Goal: Task Accomplishment & Management: Manage account settings

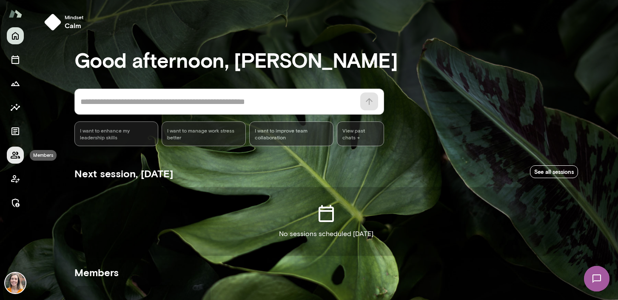
click at [14, 154] on icon "Members" at bounding box center [15, 155] width 10 height 10
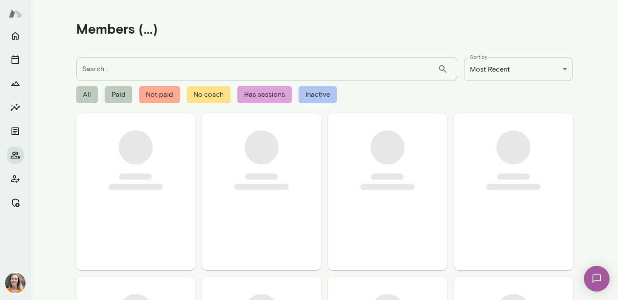
click at [114, 70] on input "Search..." at bounding box center [257, 69] width 362 height 24
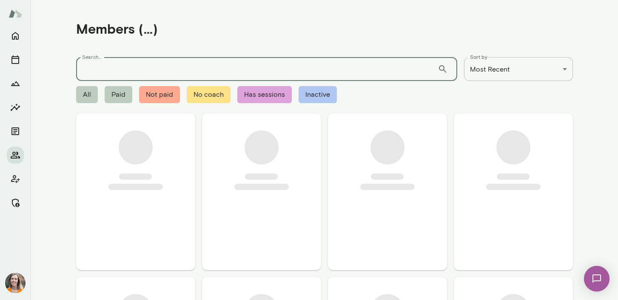
type input "*"
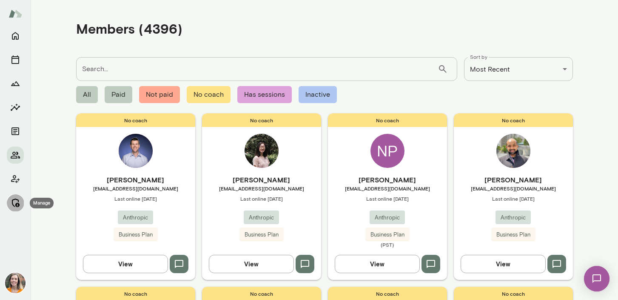
click at [14, 197] on button "Manage" at bounding box center [15, 202] width 17 height 17
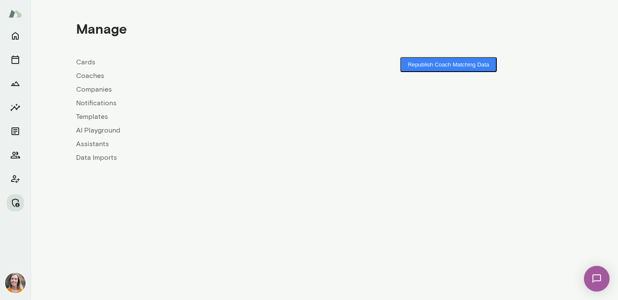
click at [91, 76] on link "Coaches" at bounding box center [200, 76] width 248 height 10
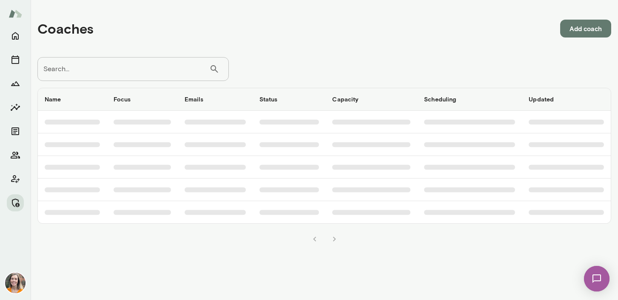
click at [113, 75] on input "Search..." at bounding box center [123, 69] width 172 height 24
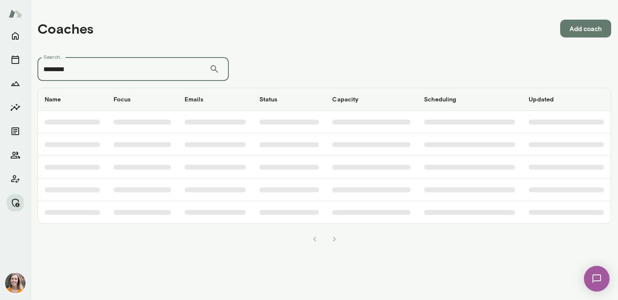
type input "********"
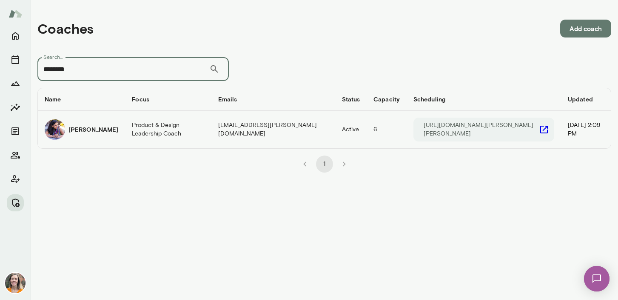
click at [107, 130] on h6 "Aradhana Goel" at bounding box center [94, 129] width 50 height 9
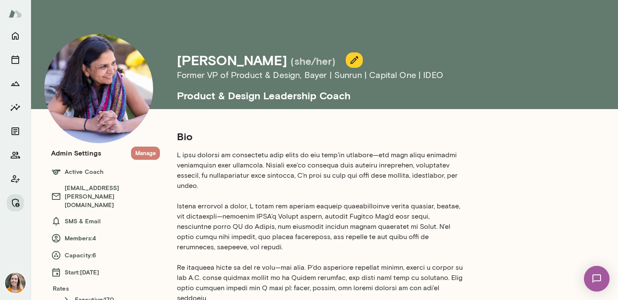
click at [146, 151] on button "Manage" at bounding box center [145, 152] width 29 height 13
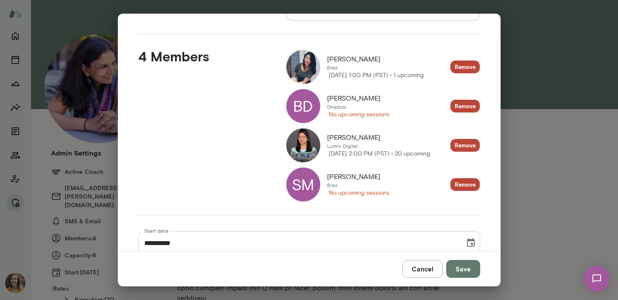
scroll to position [101, 0]
drag, startPoint x: 377, startPoint y: 133, endPoint x: 326, endPoint y: 134, distance: 50.2
click at [326, 134] on div "Bhavna Mittal Lumin Digital Thursday, October 23 2:00 PM (PST) • 20 upcoming" at bounding box center [358, 145] width 144 height 34
copy span "Bhavna Mittal"
click at [550, 202] on div "**********" at bounding box center [309, 150] width 618 height 300
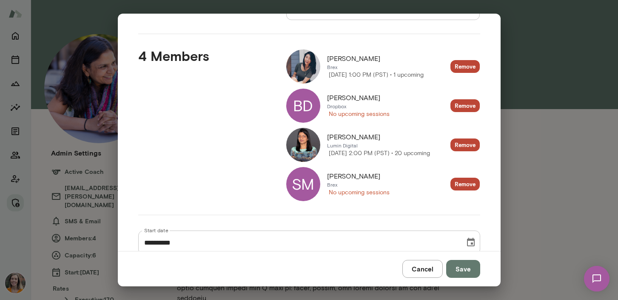
click at [425, 268] on button "Cancel" at bounding box center [423, 269] width 40 height 18
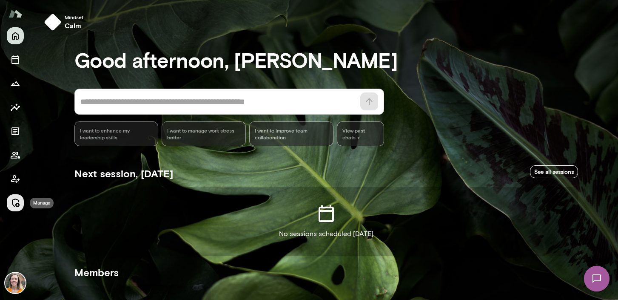
click at [13, 202] on icon "Manage" at bounding box center [15, 202] width 10 height 10
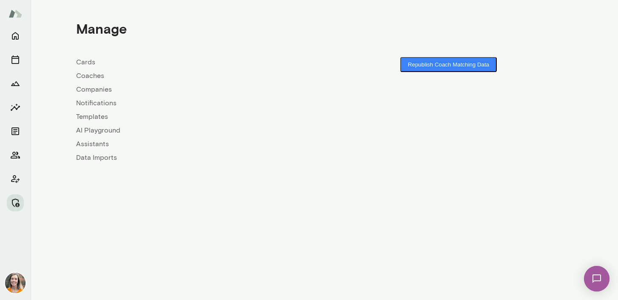
click at [89, 75] on link "Coaches" at bounding box center [200, 76] width 248 height 10
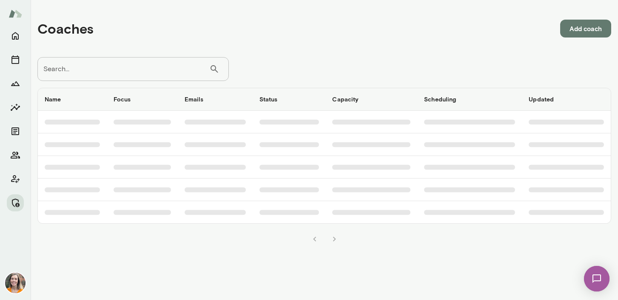
click at [111, 66] on input "Search..." at bounding box center [123, 69] width 172 height 24
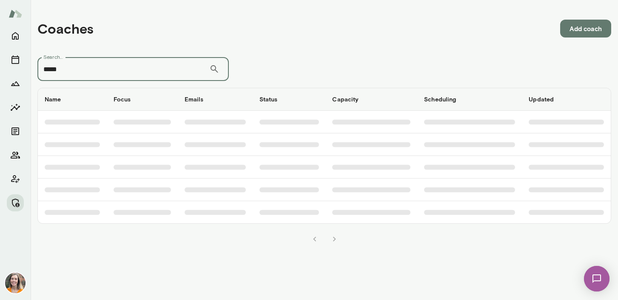
type input "*****"
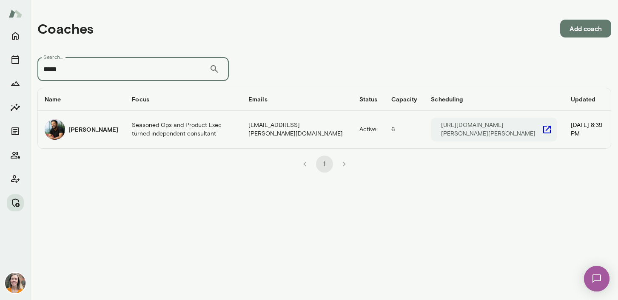
click at [125, 126] on td "Seasoned Ops and Product Exec turned independent consultant" at bounding box center [183, 129] width 117 height 37
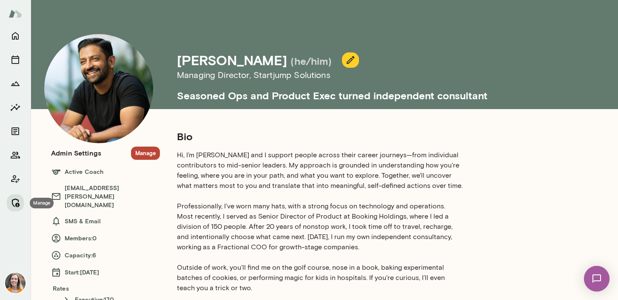
click at [13, 203] on icon "Manage" at bounding box center [15, 202] width 10 height 10
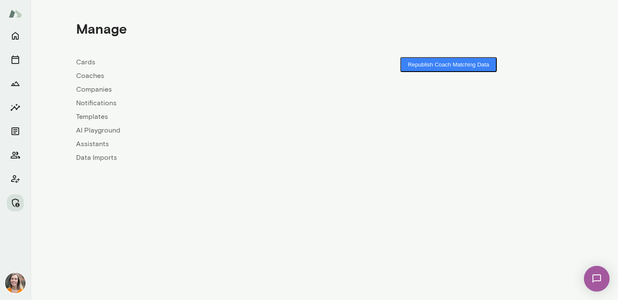
click at [88, 74] on link "Coaches" at bounding box center [200, 76] width 248 height 10
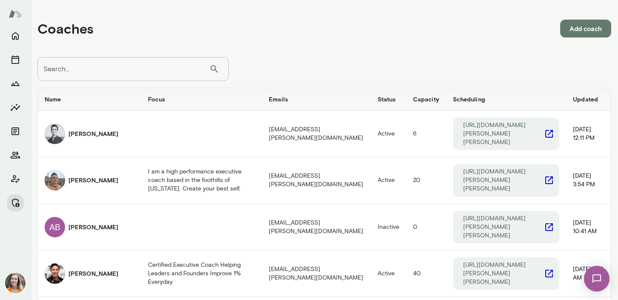
click at [98, 70] on input "Search..." at bounding box center [123, 69] width 172 height 24
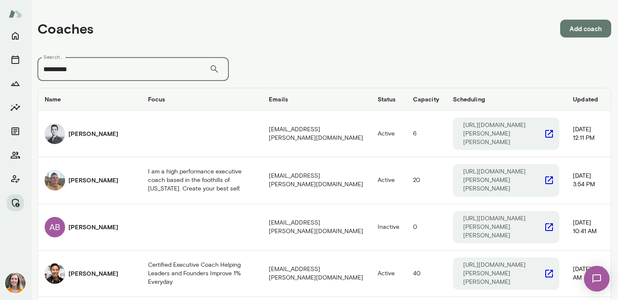
type input "*********"
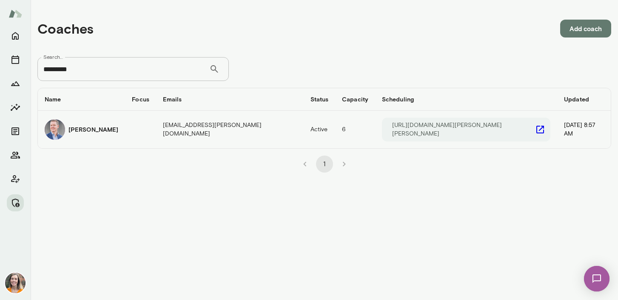
click at [114, 131] on div "Matt Lane" at bounding box center [82, 129] width 74 height 20
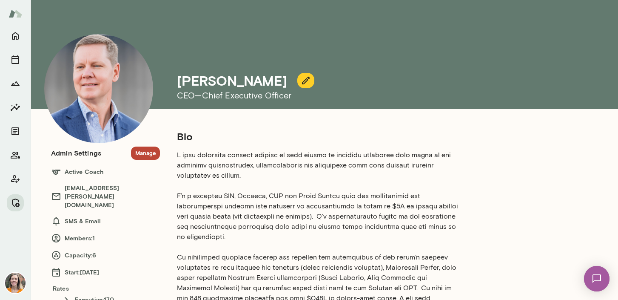
click at [144, 148] on button "Manage" at bounding box center [145, 152] width 29 height 13
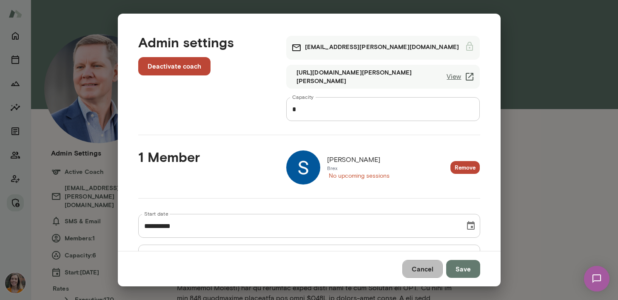
click at [419, 269] on button "Cancel" at bounding box center [423, 269] width 40 height 18
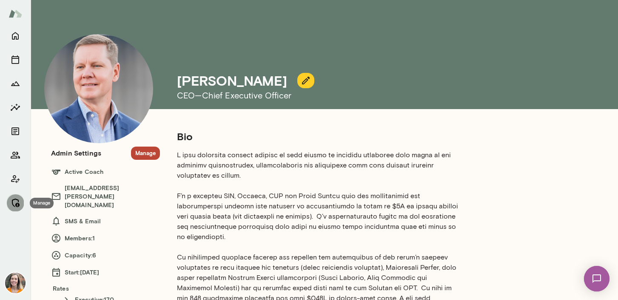
click at [15, 199] on icon "Manage" at bounding box center [15, 202] width 10 height 10
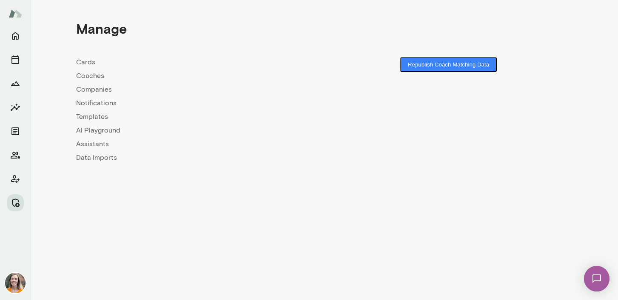
click at [86, 75] on link "Coaches" at bounding box center [200, 76] width 248 height 10
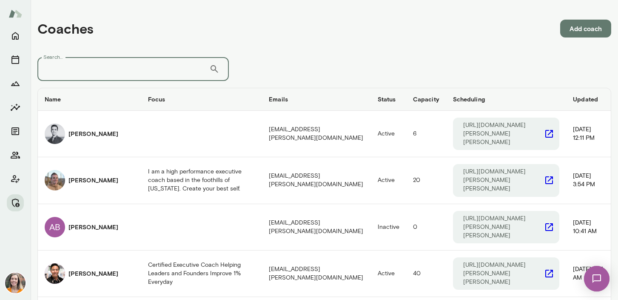
click at [114, 69] on input "Search..." at bounding box center [123, 69] width 172 height 24
type input "******"
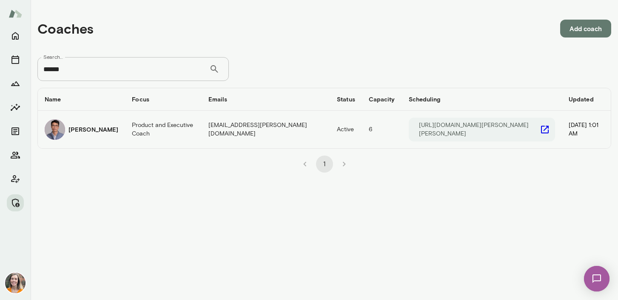
click at [89, 129] on h6 "Victor Chan" at bounding box center [94, 129] width 50 height 9
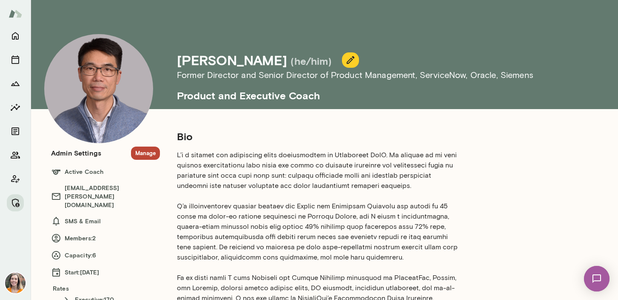
click at [147, 152] on button "Manage" at bounding box center [145, 152] width 29 height 13
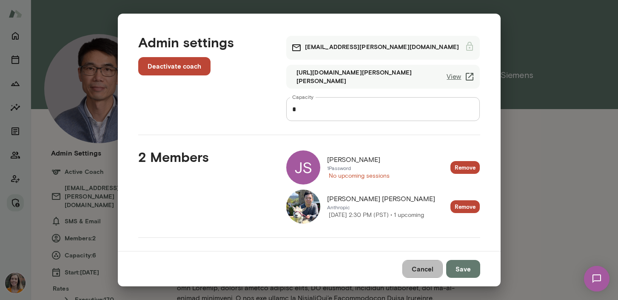
click at [418, 264] on button "Cancel" at bounding box center [423, 269] width 40 height 18
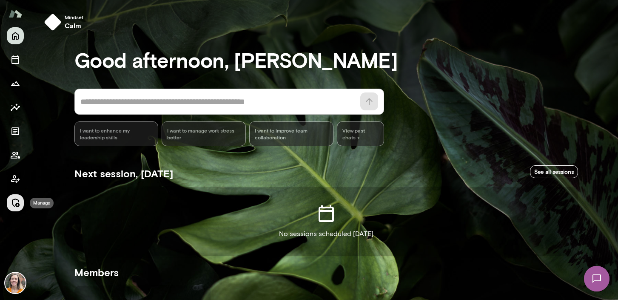
click at [15, 199] on icon "Manage" at bounding box center [16, 202] width 8 height 9
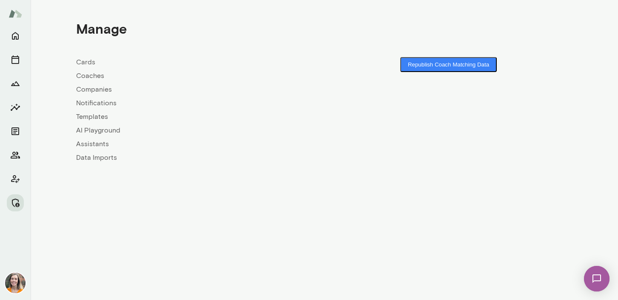
click at [91, 75] on link "Coaches" at bounding box center [200, 76] width 248 height 10
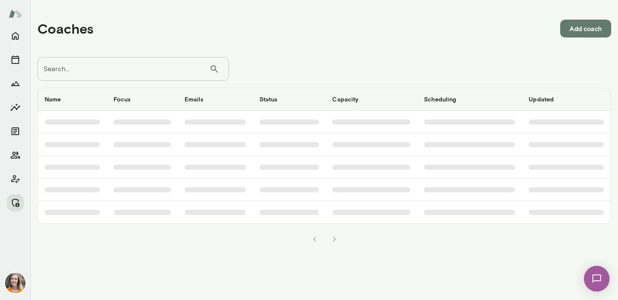
click at [108, 67] on input "Search..." at bounding box center [123, 69] width 172 height 24
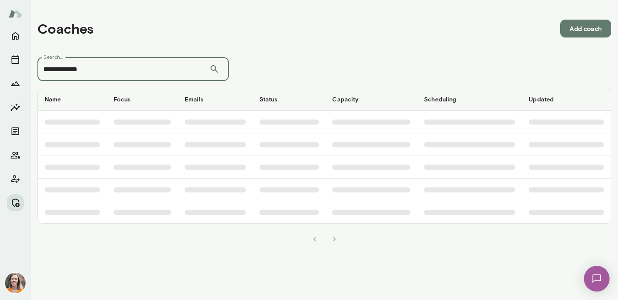
type input "**********"
